Goal: Information Seeking & Learning: Learn about a topic

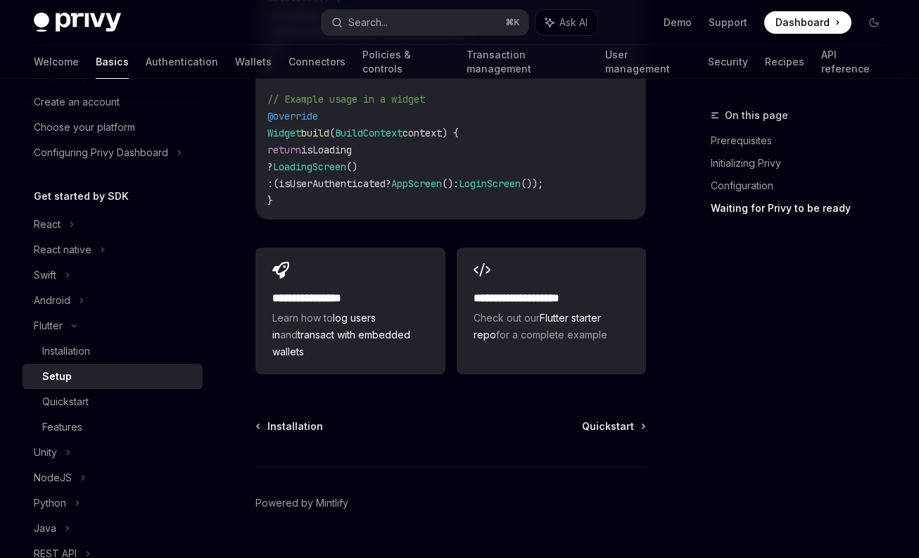
scroll to position [68, 0]
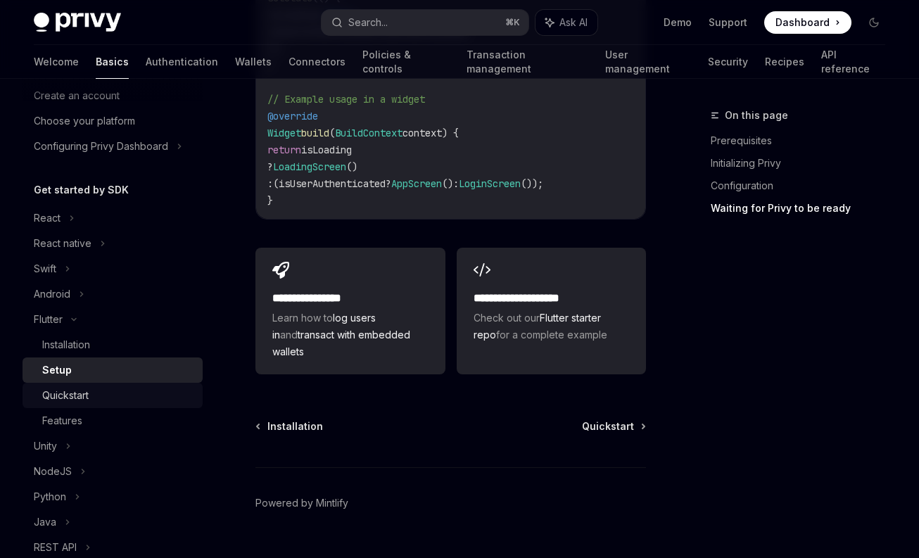
click at [77, 398] on div "Quickstart" at bounding box center [65, 395] width 46 height 17
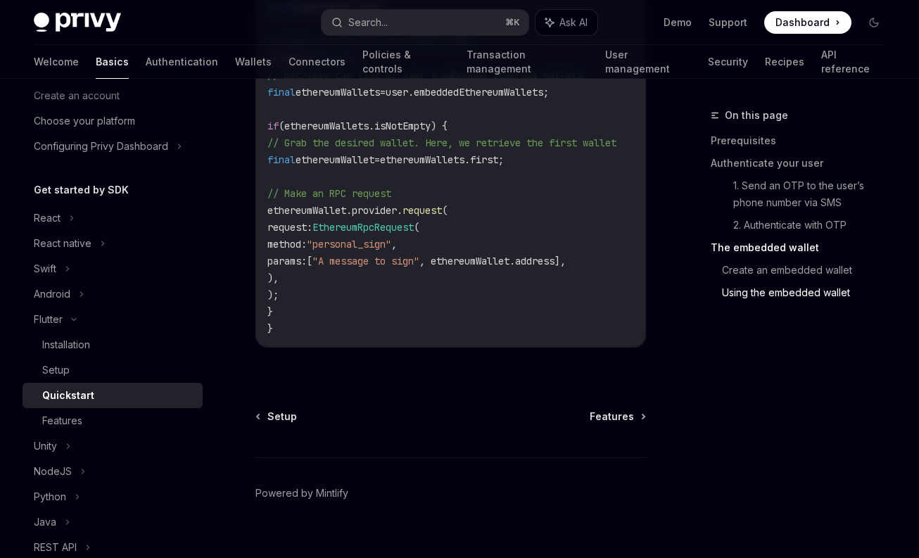
scroll to position [3022, 0]
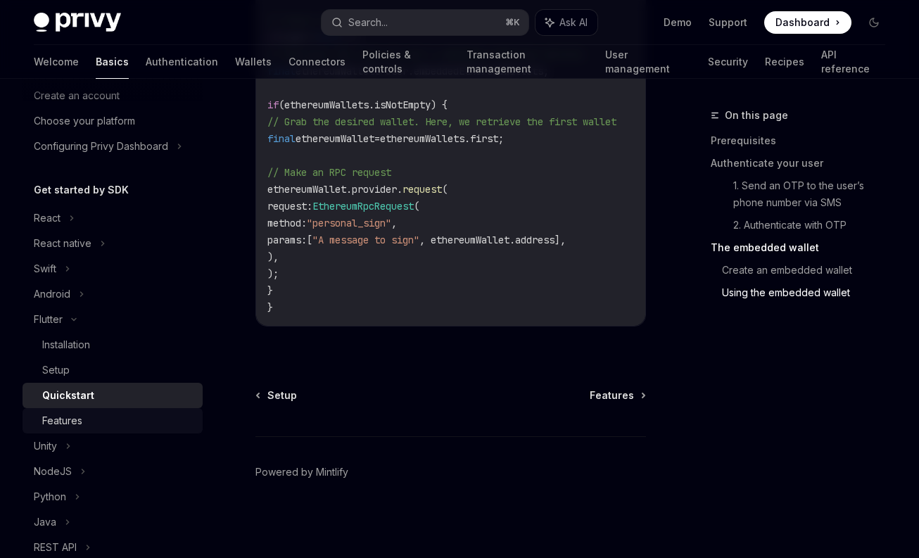
click at [75, 417] on div "Features" at bounding box center [62, 421] width 40 height 17
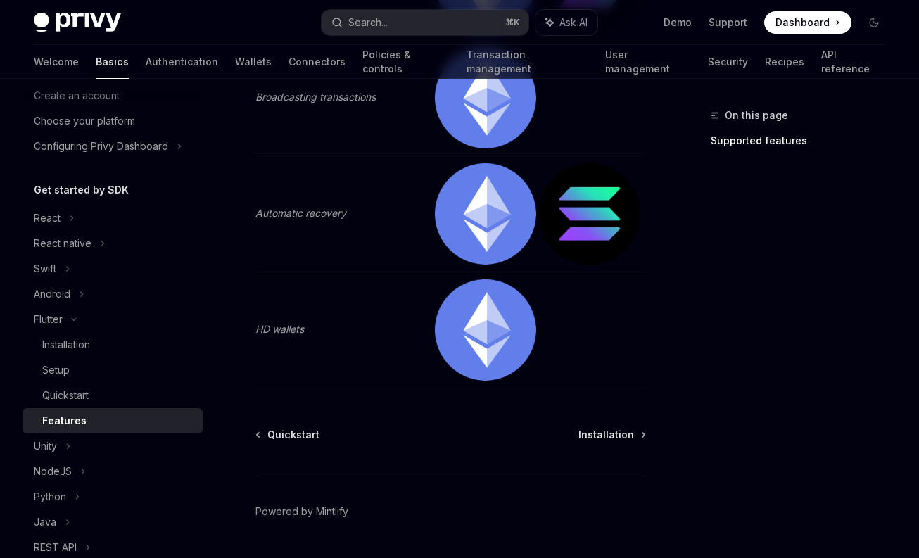
scroll to position [741, 0]
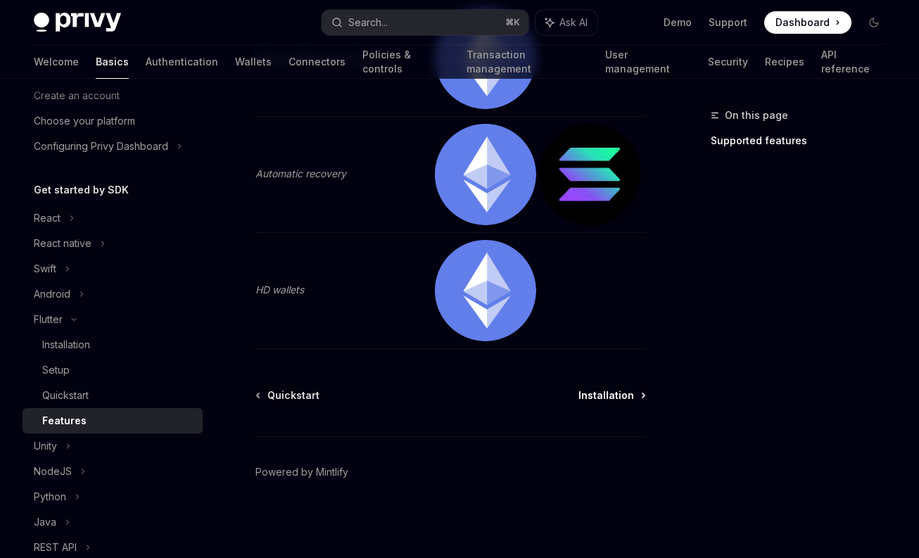
click at [615, 396] on span "Installation" at bounding box center [607, 396] width 56 height 14
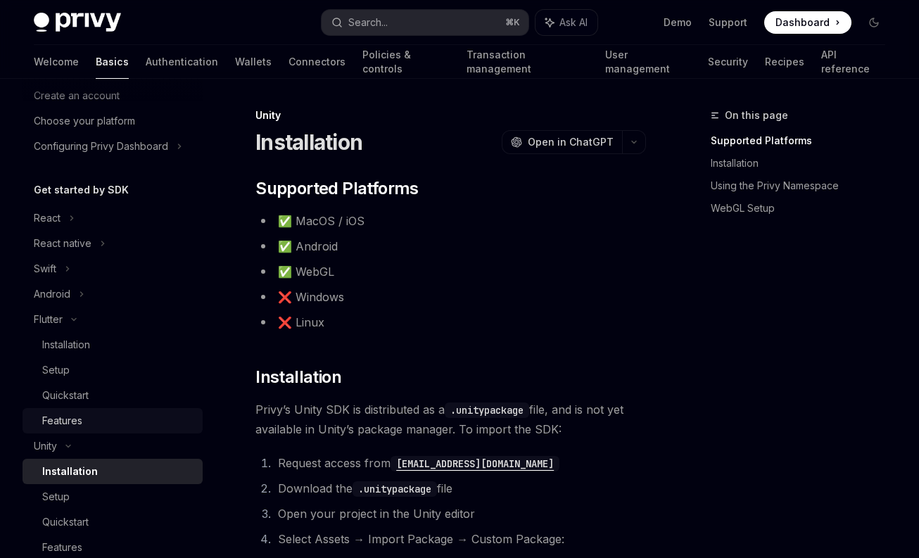
click at [61, 415] on div "Features" at bounding box center [62, 421] width 40 height 17
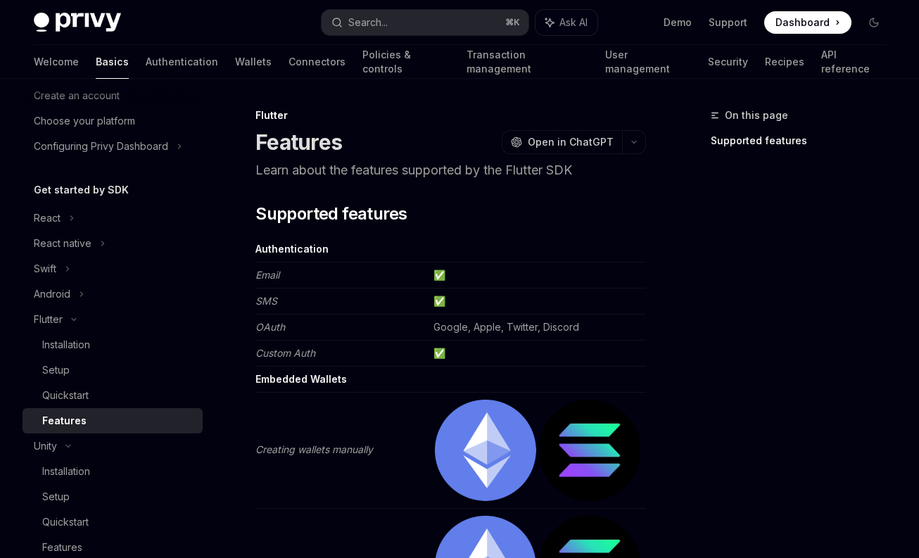
type textarea "*"
click at [584, 134] on button "OpenAI Open in ChatGPT" at bounding box center [562, 142] width 120 height 24
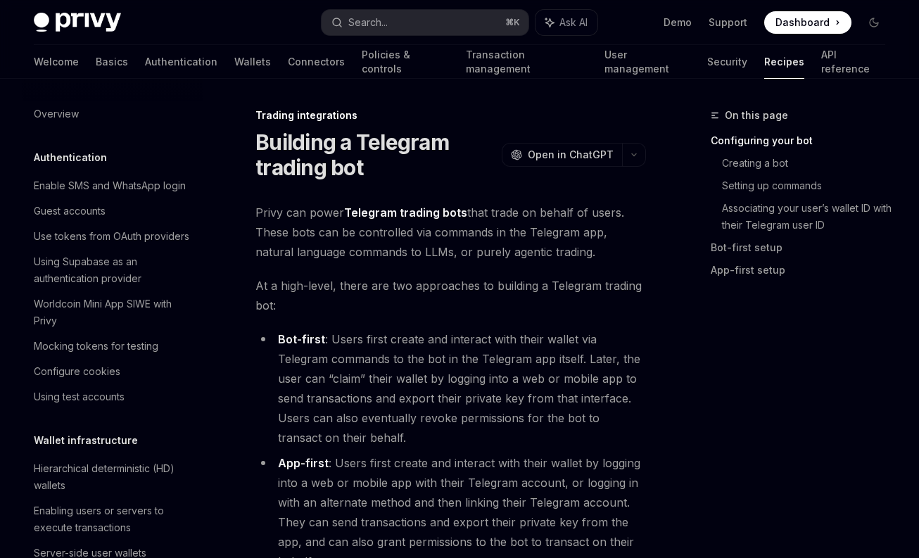
scroll to position [1354, 0]
